Goal: Information Seeking & Learning: Learn about a topic

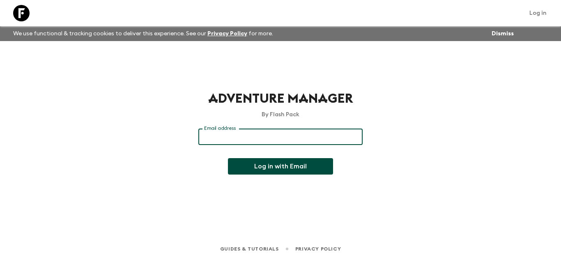
click at [269, 136] on input "Email address" at bounding box center [280, 137] width 164 height 16
type input "[PERSON_NAME][EMAIL_ADDRESS][DOMAIN_NAME]"
click at [272, 167] on button "Log in with Email" at bounding box center [280, 166] width 105 height 16
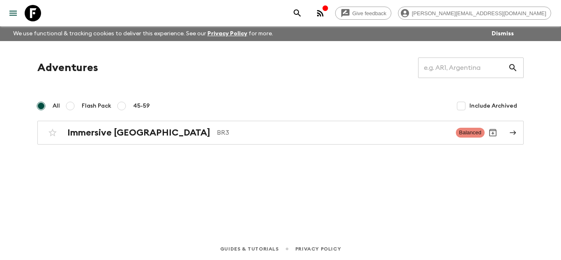
click at [328, 9] on icon "button" at bounding box center [325, 8] width 7 height 7
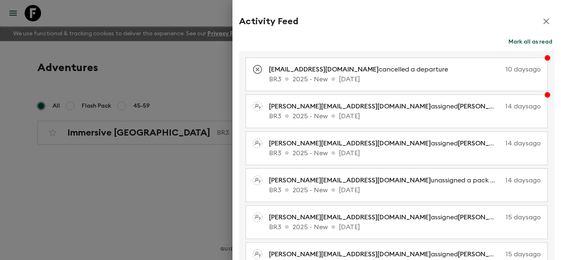
click at [541, 20] on icon "button" at bounding box center [546, 21] width 10 height 10
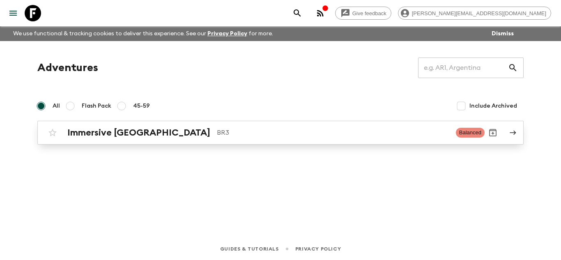
click at [217, 133] on p "BR3" at bounding box center [333, 133] width 232 height 10
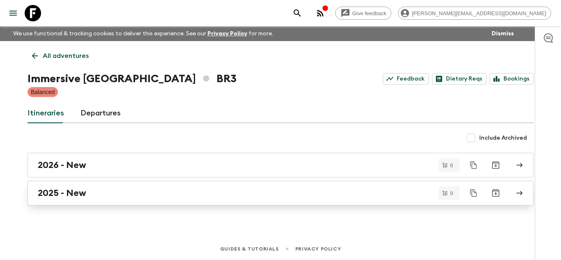
click at [127, 193] on div "2025 - New" at bounding box center [273, 193] width 470 height 11
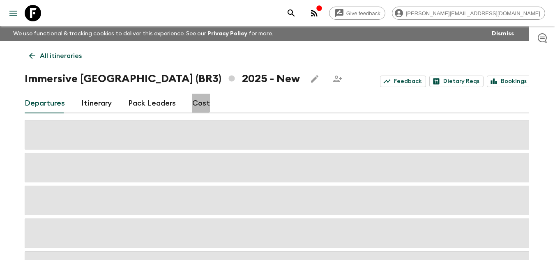
click at [192, 101] on link "Cost" at bounding box center [201, 104] width 18 height 20
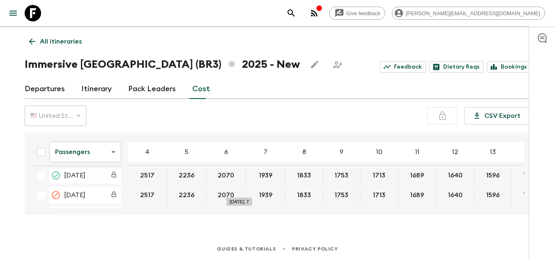
scroll to position [144, 0]
